Goal: Check status: Check status

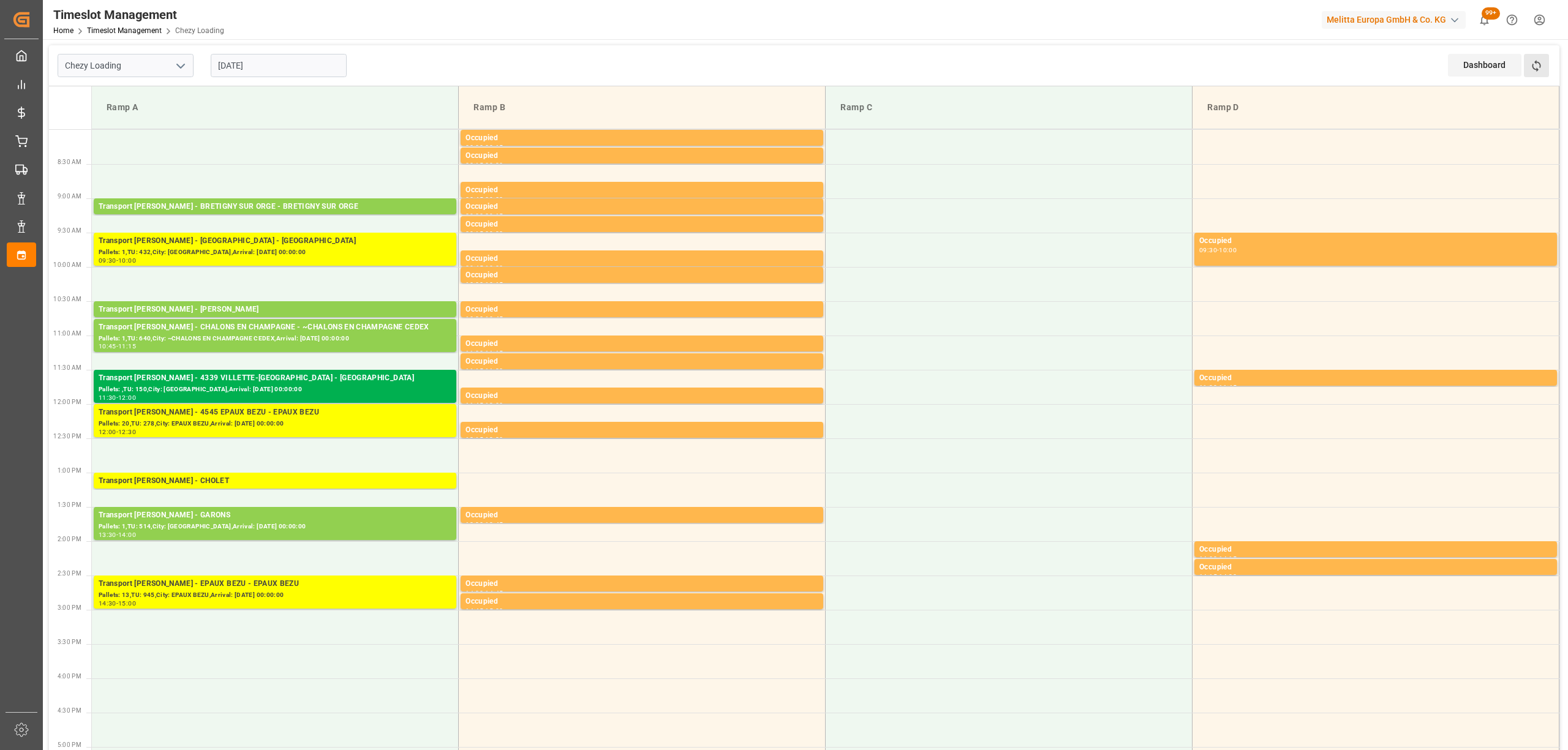
click at [1546, 66] on button "Refresh Time Slots" at bounding box center [1537, 65] width 25 height 23
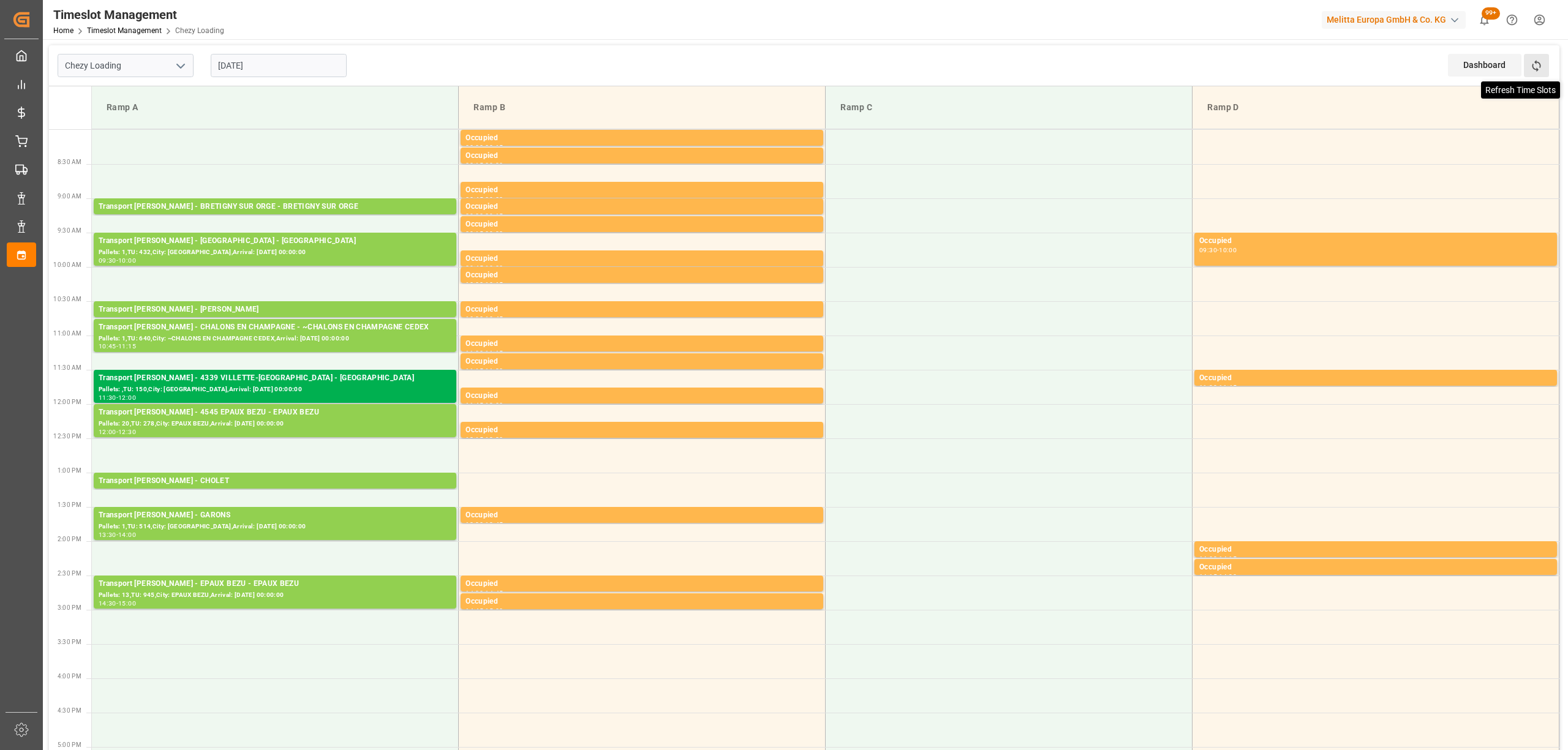
click at [1536, 71] on icon at bounding box center [1535, 66] width 8 height 12
click at [1526, 74] on button "Refresh Time Slots" at bounding box center [1537, 65] width 25 height 23
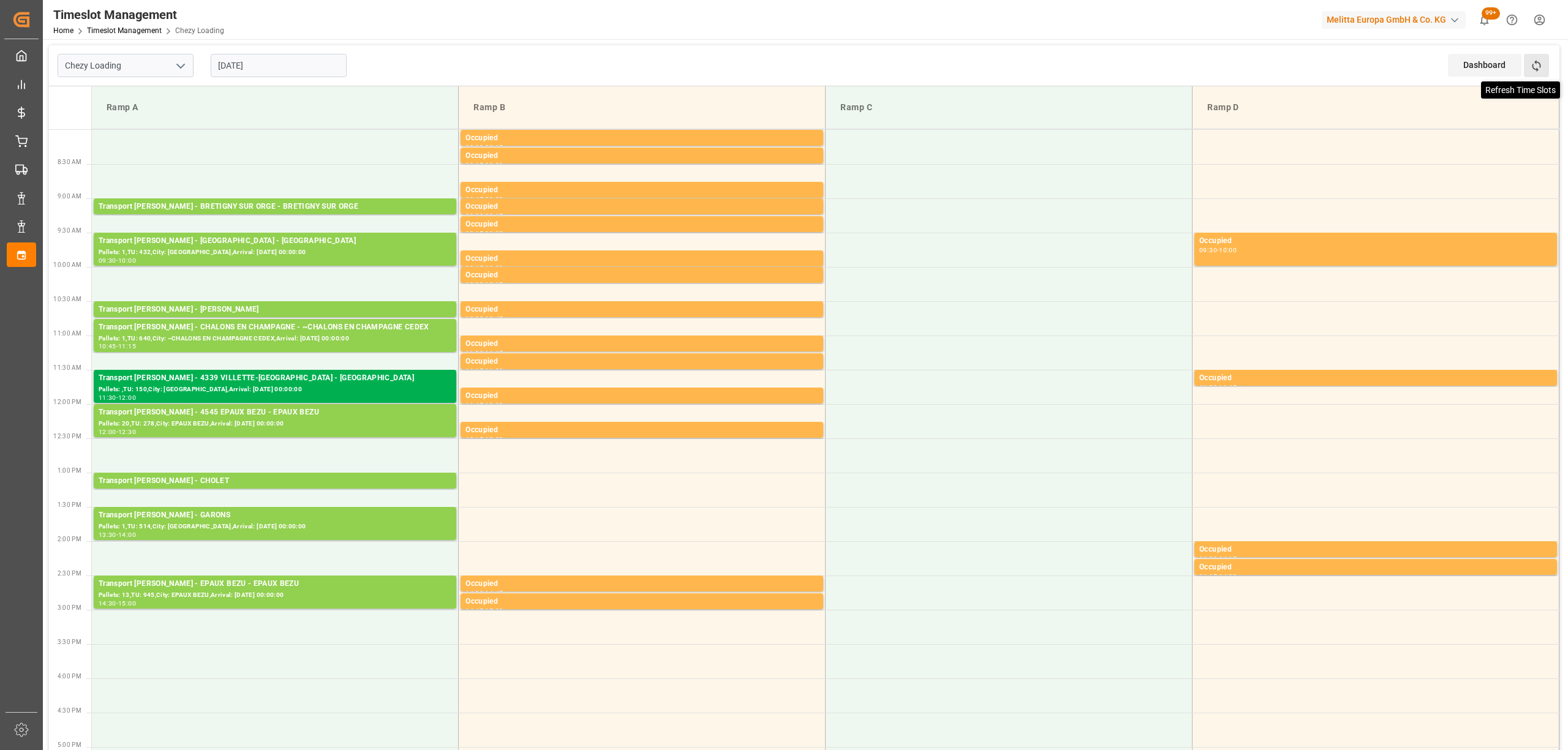
drag, startPoint x: 1519, startPoint y: 70, endPoint x: 1534, endPoint y: 69, distance: 15.0
click at [1522, 70] on div "Dashboard View Dashboard Refresh Time Slots" at bounding box center [1503, 66] width 111 height 40
click at [1536, 69] on icon at bounding box center [1535, 66] width 8 height 12
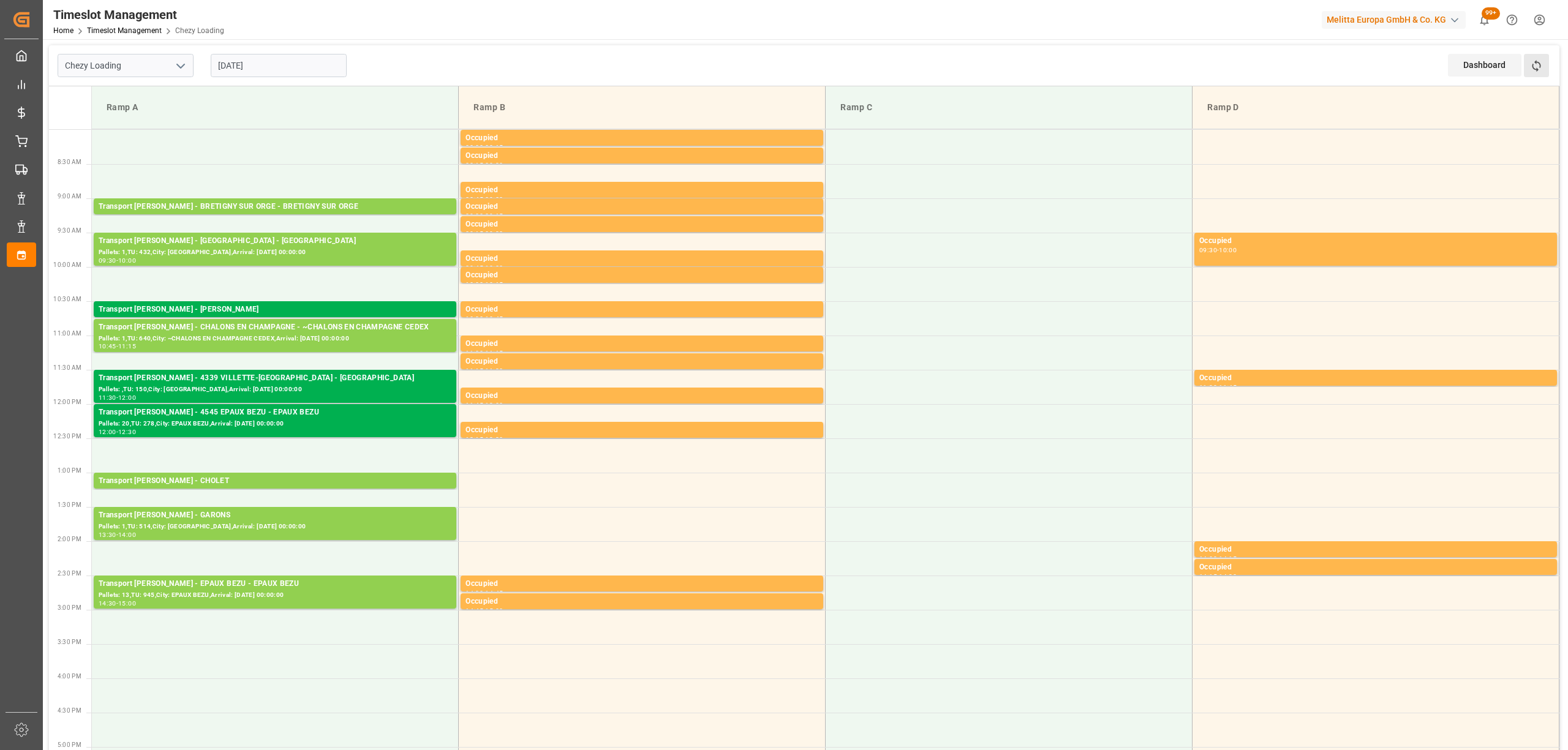
click at [1539, 57] on button "Refresh Time Slots" at bounding box center [1537, 65] width 25 height 23
